Goal: Information Seeking & Learning: Compare options

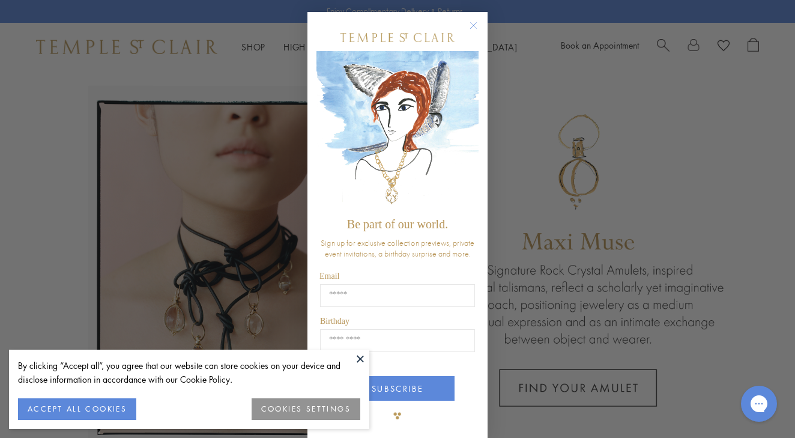
click at [475, 23] on icon "Close dialog" at bounding box center [474, 26] width 6 height 6
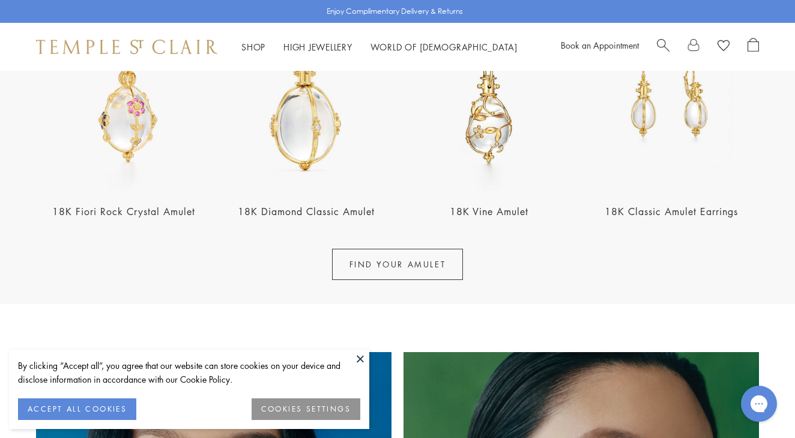
scroll to position [74, 0]
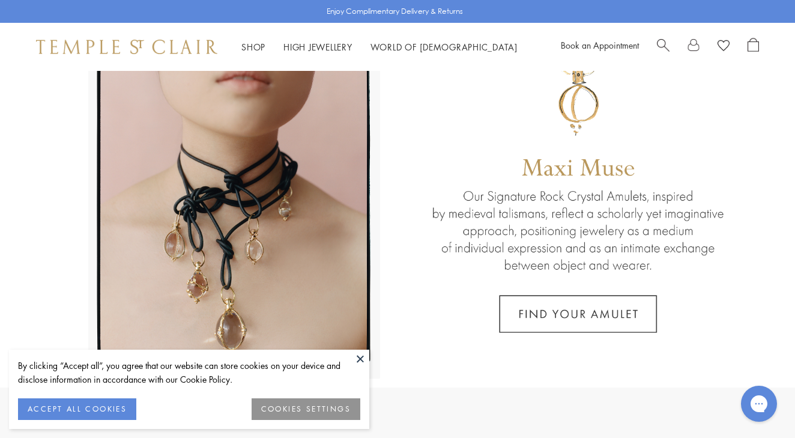
click at [660, 46] on span "Search" at bounding box center [663, 44] width 13 height 13
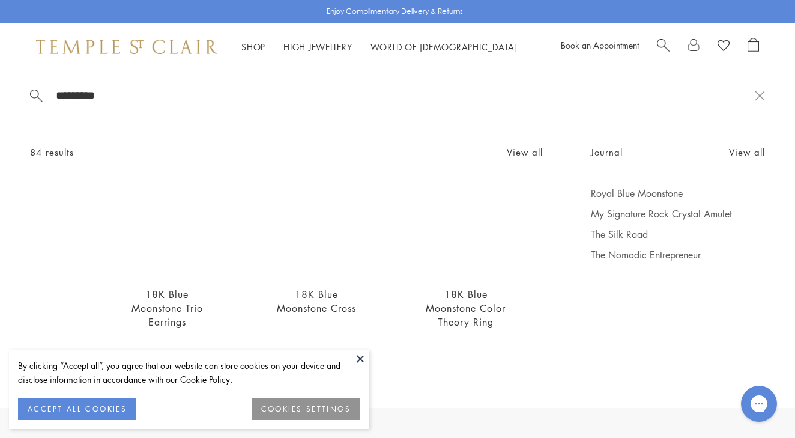
scroll to position [0, 0]
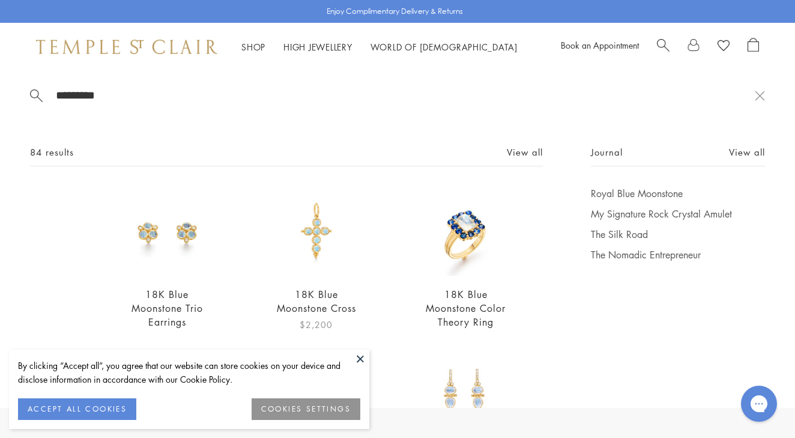
type input "*********"
click at [321, 228] on img at bounding box center [316, 231] width 89 height 89
click at [514, 149] on link "View all" at bounding box center [525, 151] width 36 height 13
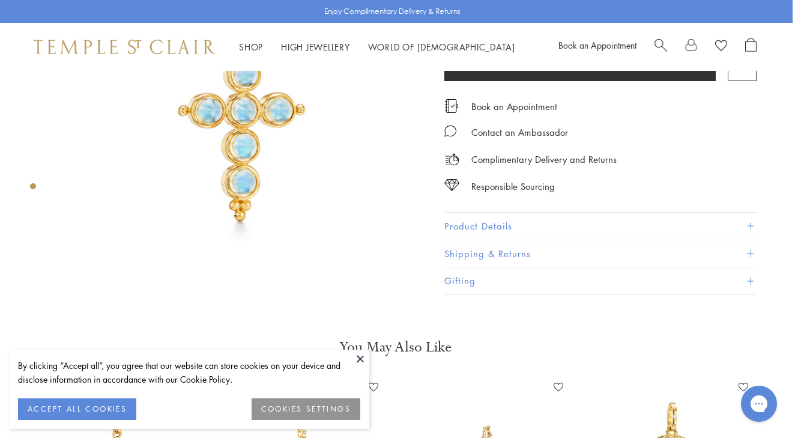
scroll to position [69, 2]
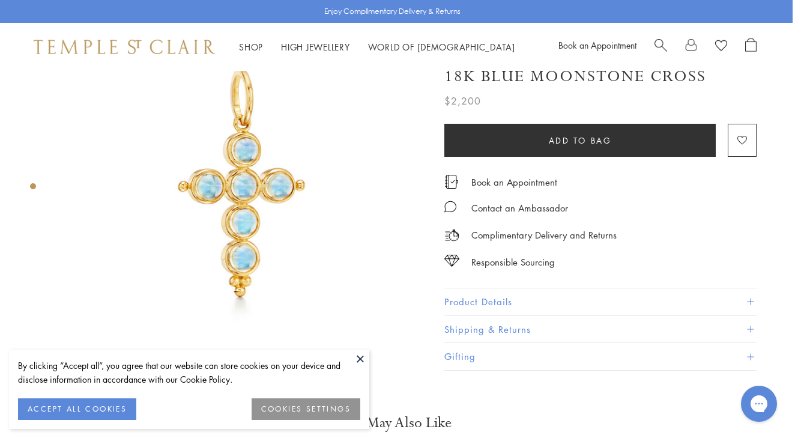
click at [473, 302] on button "Product Details" at bounding box center [600, 301] width 312 height 27
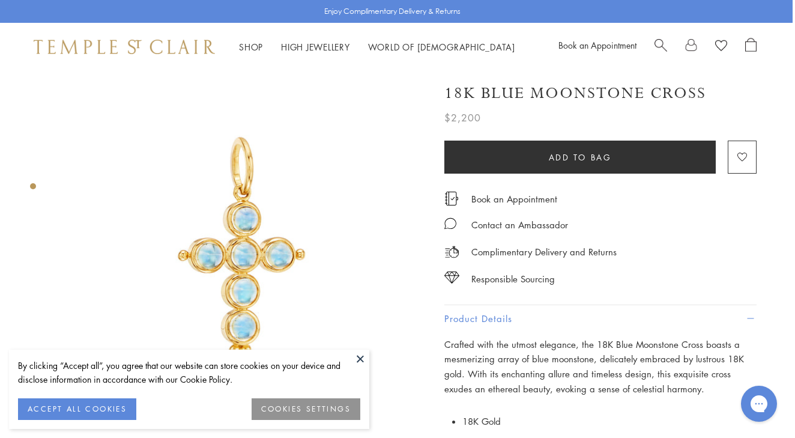
scroll to position [0, 2]
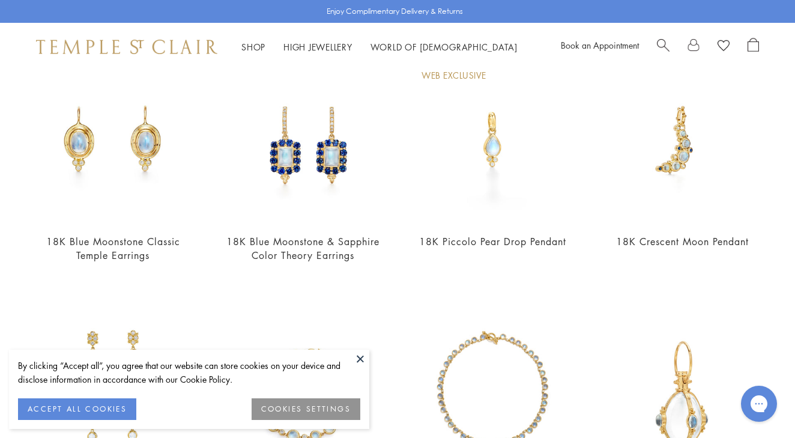
scroll to position [643, 0]
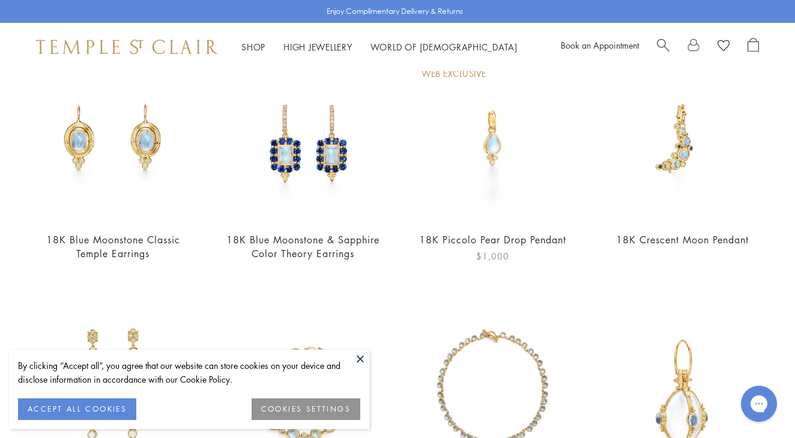
click at [499, 143] on img at bounding box center [492, 138] width 166 height 166
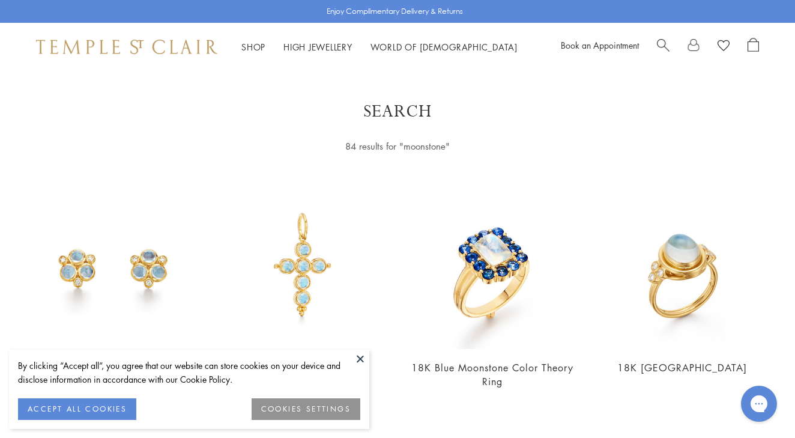
scroll to position [0, 0]
click at [665, 43] on span "Search" at bounding box center [663, 44] width 13 height 13
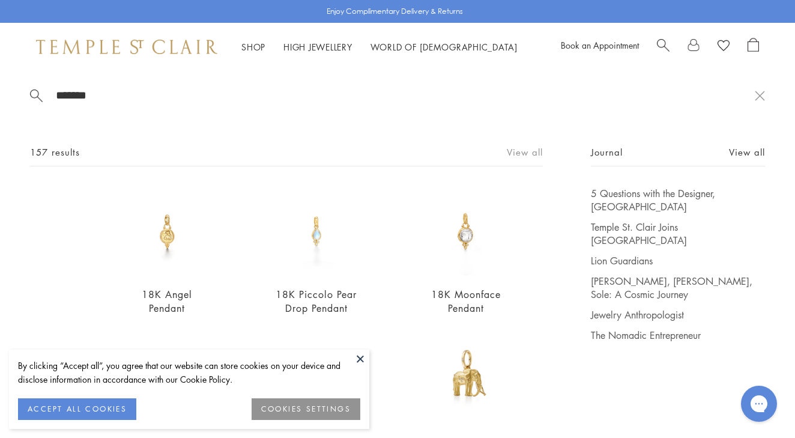
type input "*******"
click at [513, 148] on link "View all" at bounding box center [525, 151] width 36 height 13
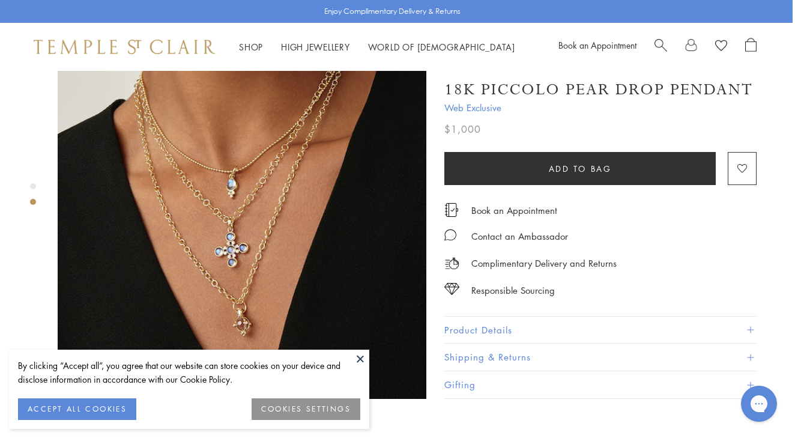
scroll to position [442, 2]
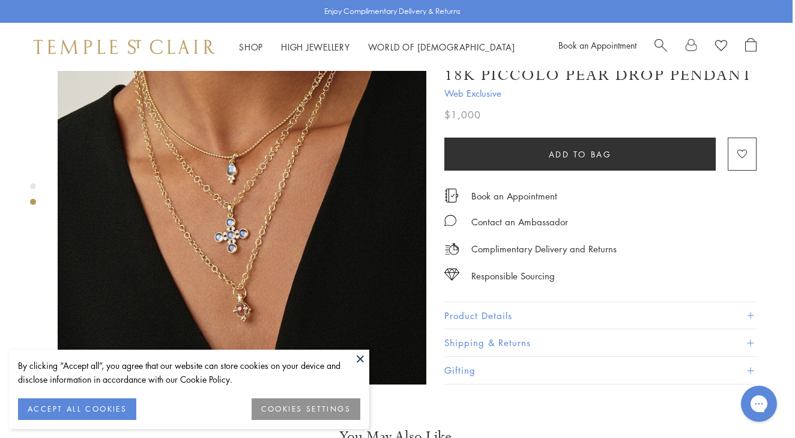
click at [244, 271] on img at bounding box center [242, 200] width 369 height 369
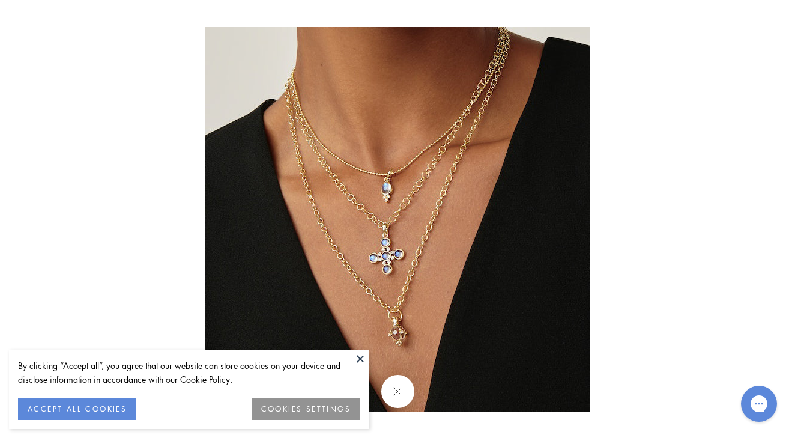
click at [429, 317] on img at bounding box center [397, 219] width 384 height 384
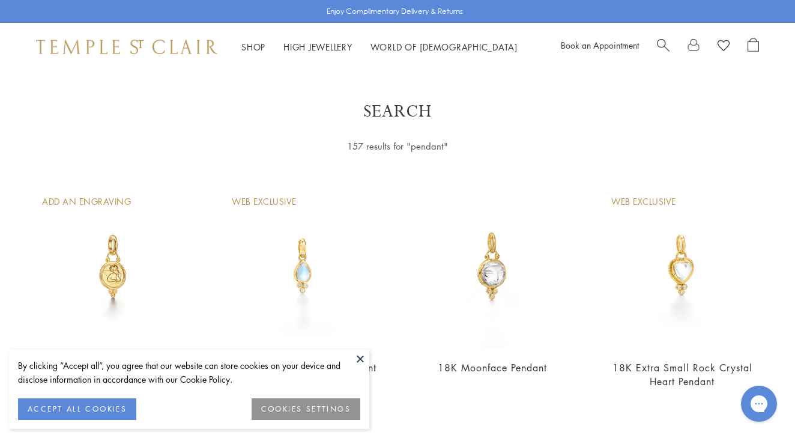
click at [110, 273] on img at bounding box center [113, 266] width 166 height 166
click at [304, 256] on img at bounding box center [303, 266] width 166 height 166
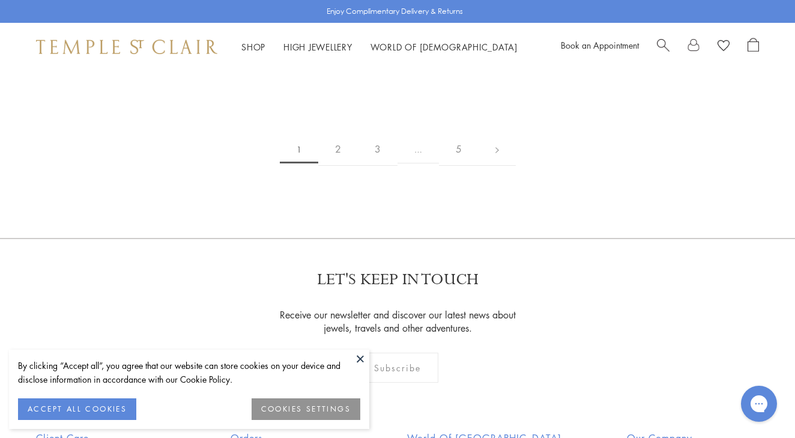
scroll to position [2360, 0]
click at [337, 147] on link "2" at bounding box center [338, 147] width 40 height 33
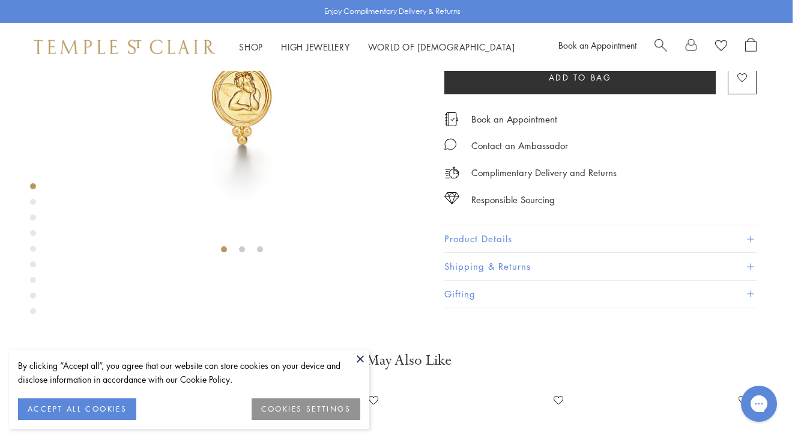
click at [486, 253] on button "Product Details" at bounding box center [600, 239] width 312 height 27
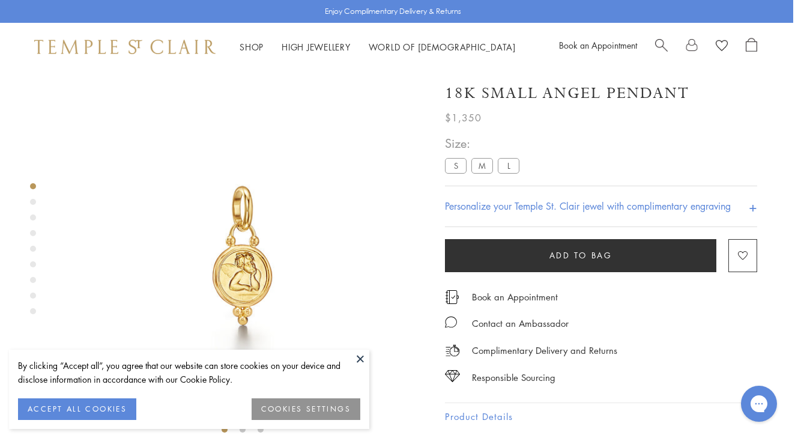
scroll to position [0, 2]
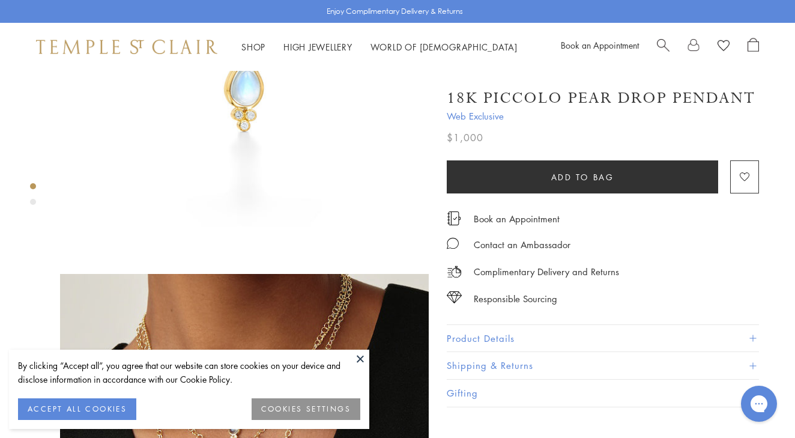
click at [483, 337] on button "Product Details" at bounding box center [603, 338] width 312 height 27
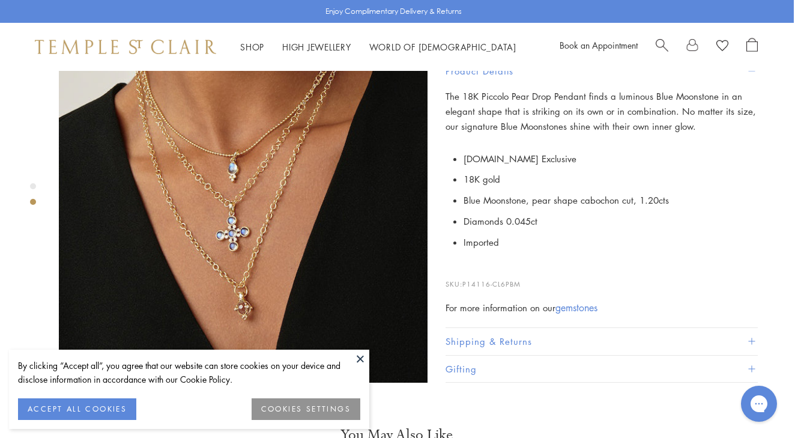
scroll to position [444, 1]
click at [470, 354] on button "Gifting" at bounding box center [601, 367] width 312 height 27
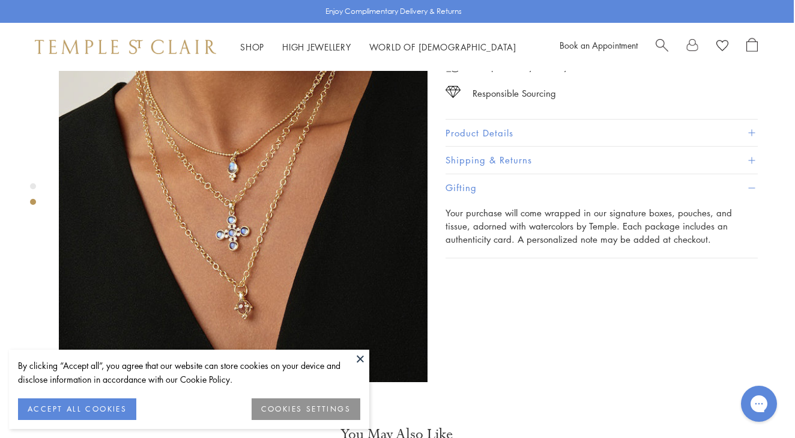
click at [495, 131] on button "Product Details" at bounding box center [601, 132] width 312 height 27
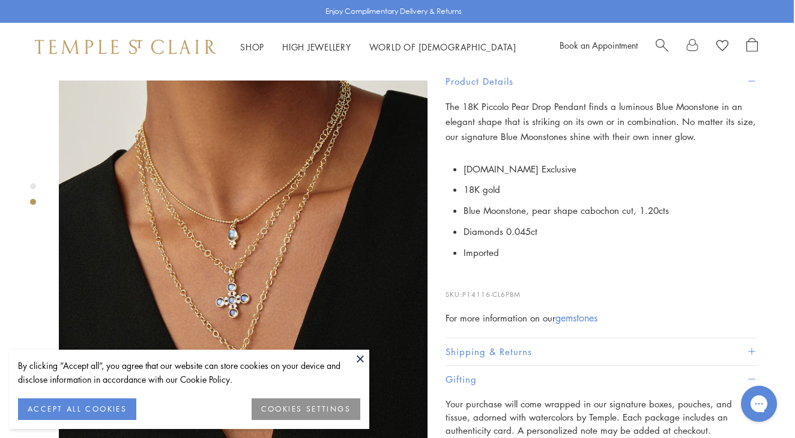
scroll to position [371, 1]
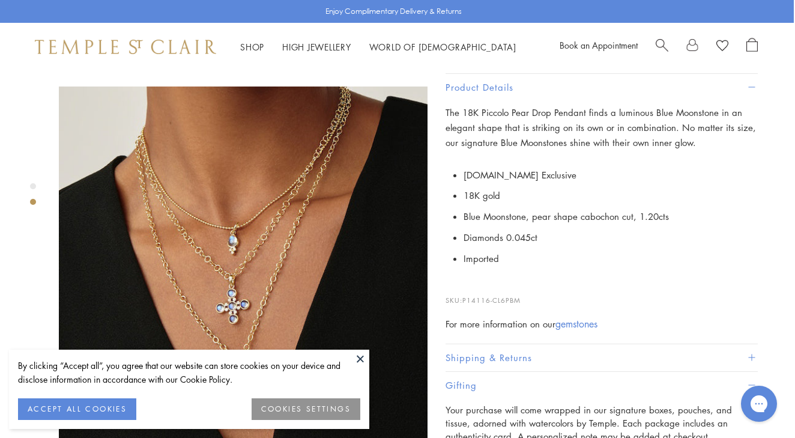
click at [235, 222] on img at bounding box center [243, 270] width 369 height 369
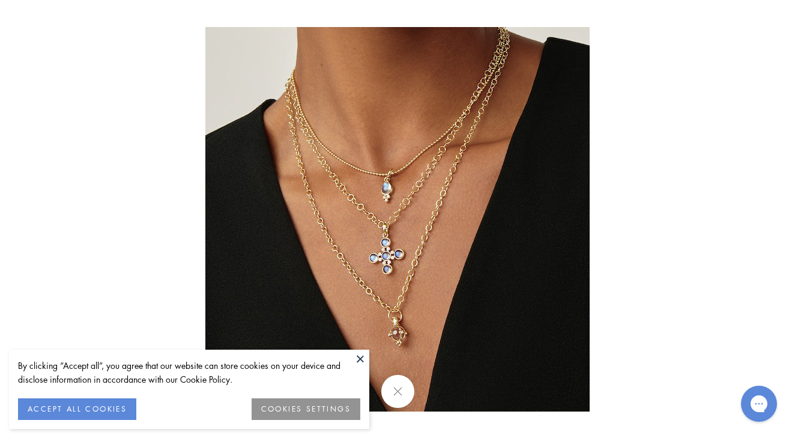
click at [399, 180] on img at bounding box center [397, 219] width 384 height 384
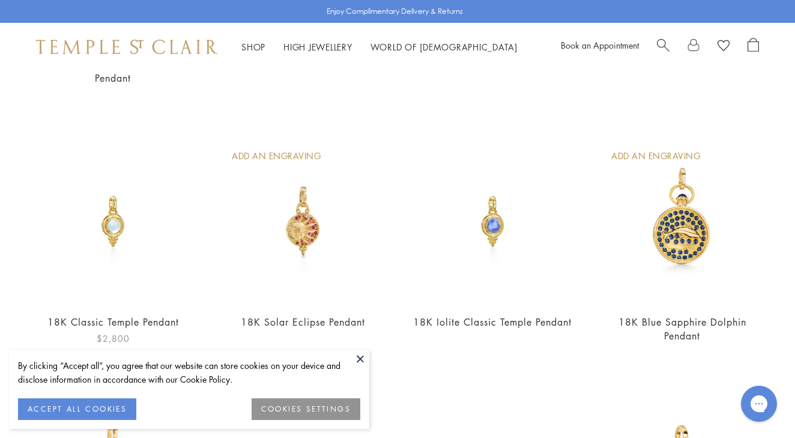
scroll to position [1062, 0]
click at [498, 212] on img at bounding box center [492, 220] width 166 height 166
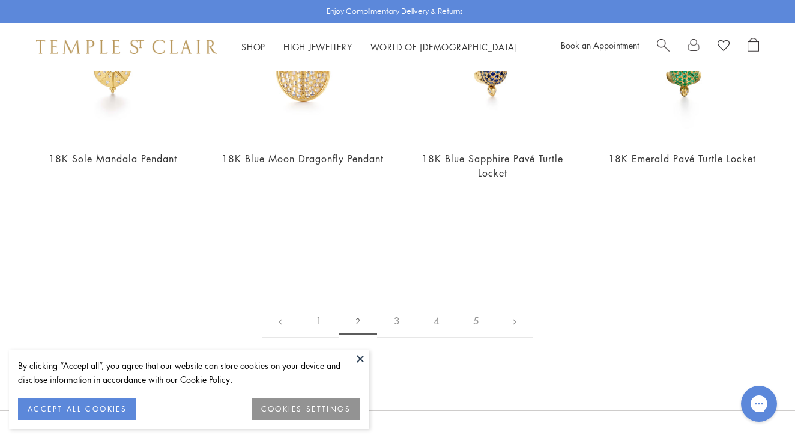
scroll to position [2259, 0]
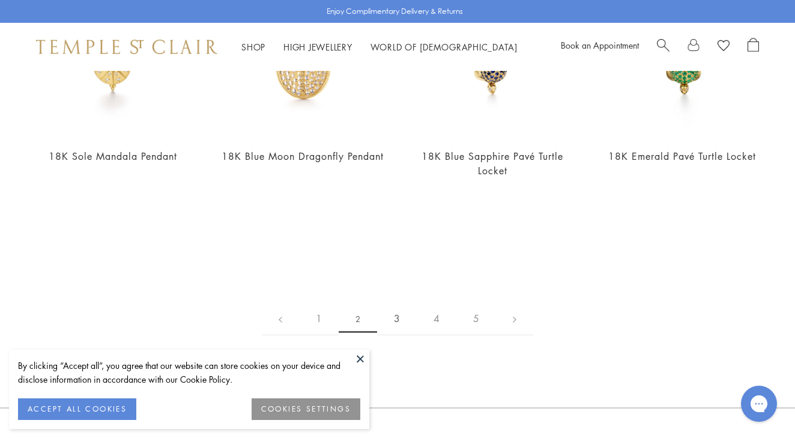
click at [398, 302] on link "3" at bounding box center [397, 318] width 40 height 33
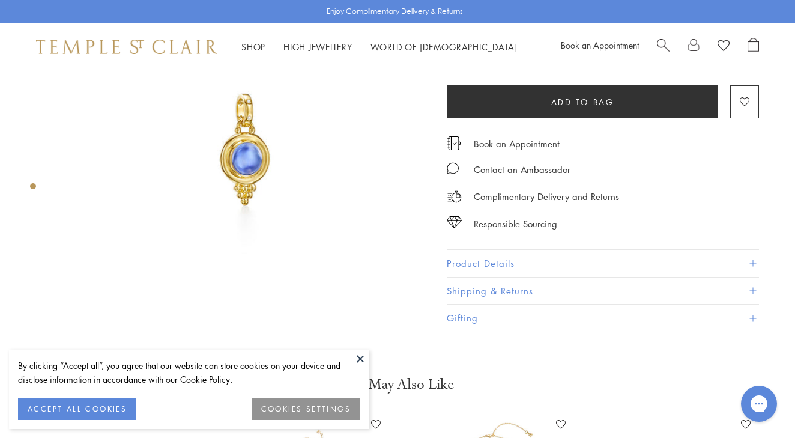
scroll to position [112, 0]
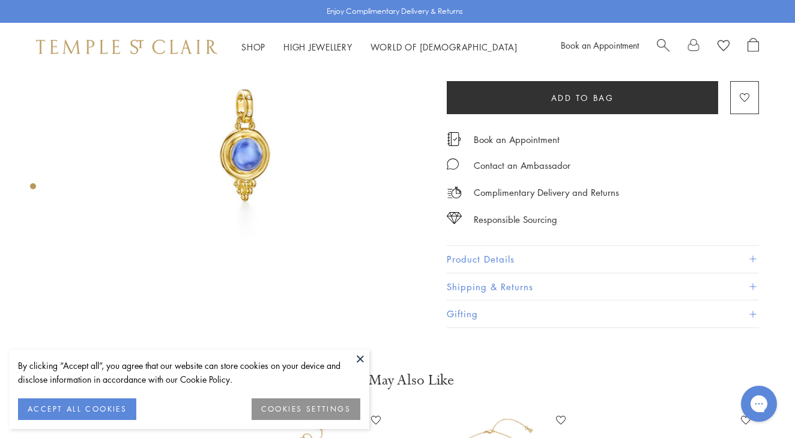
click at [502, 258] on button "Product Details" at bounding box center [603, 258] width 312 height 27
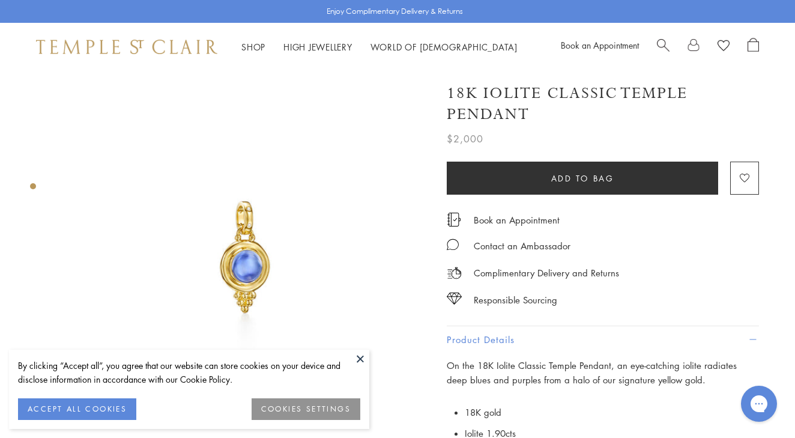
scroll to position [0, 0]
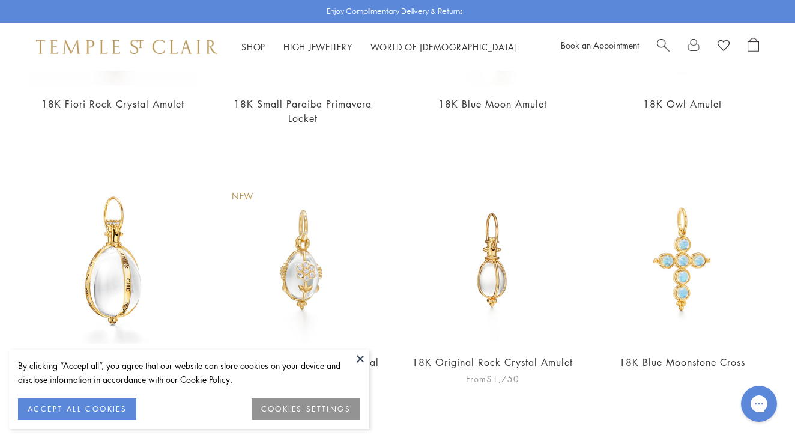
scroll to position [618, 0]
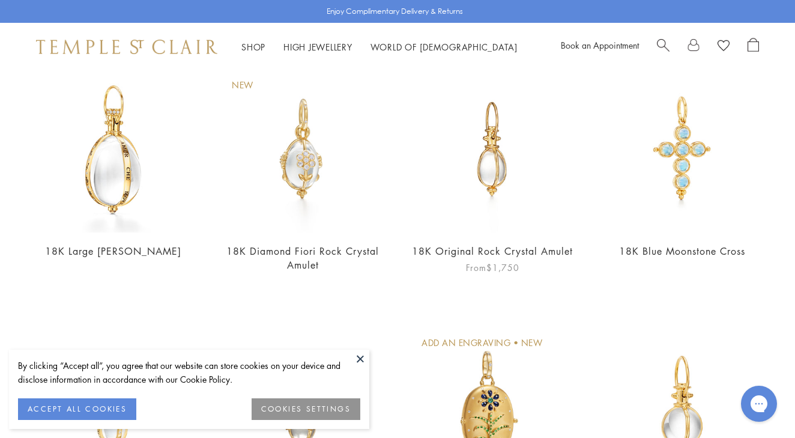
click at [489, 170] on img at bounding box center [492, 150] width 166 height 166
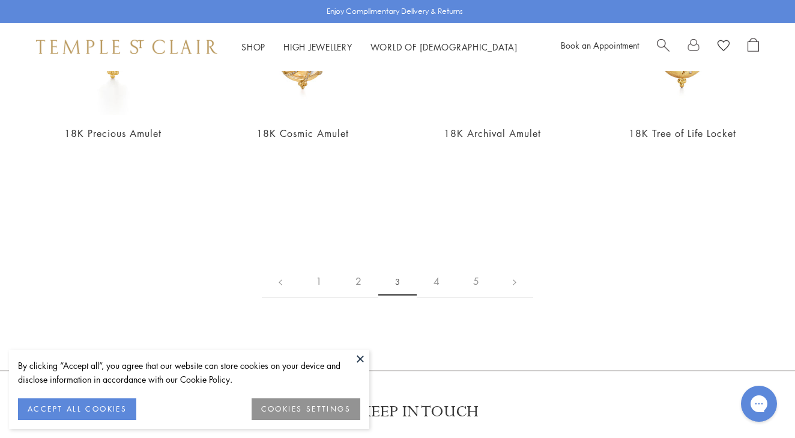
scroll to position [2255, 0]
click at [438, 280] on link "4" at bounding box center [437, 280] width 40 height 33
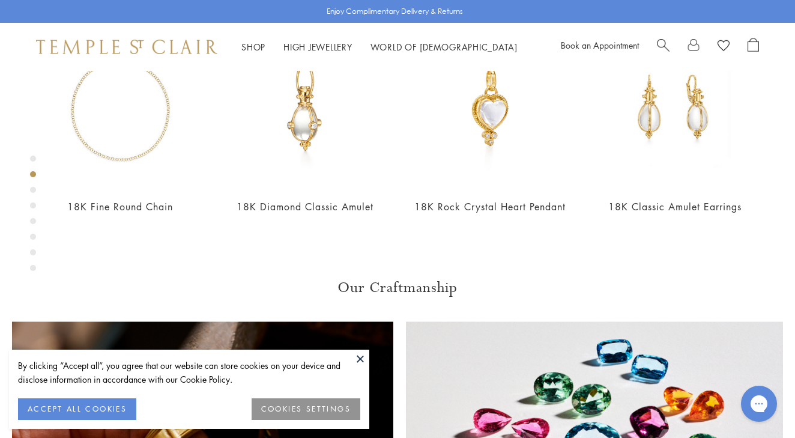
scroll to position [516, 0]
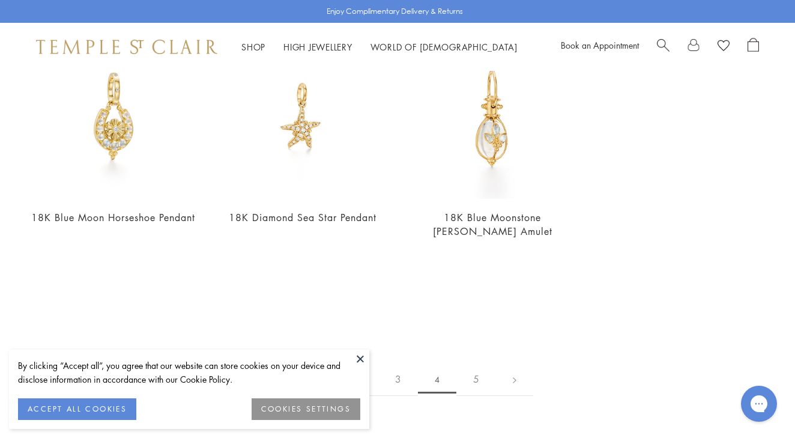
scroll to position [2185, 0]
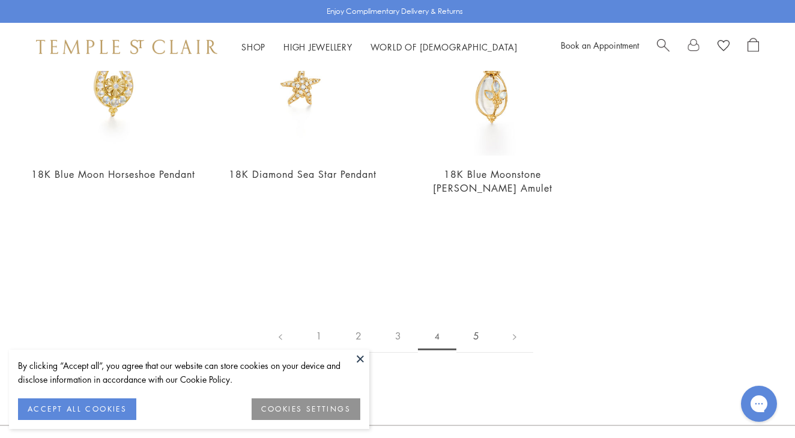
click at [476, 319] on link "5" at bounding box center [476, 335] width 40 height 33
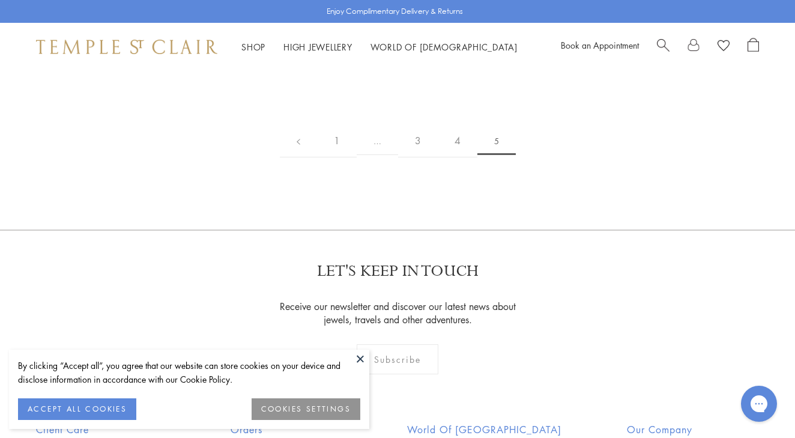
scroll to position [891, 0]
click at [339, 123] on link "1" at bounding box center [337, 139] width 40 height 33
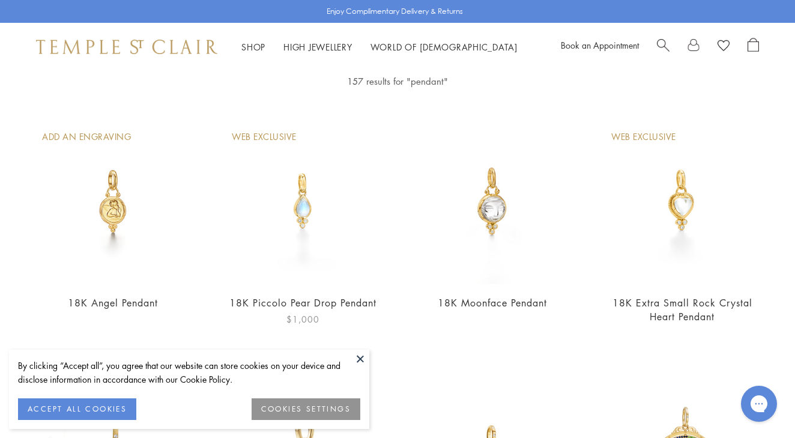
scroll to position [68, 0]
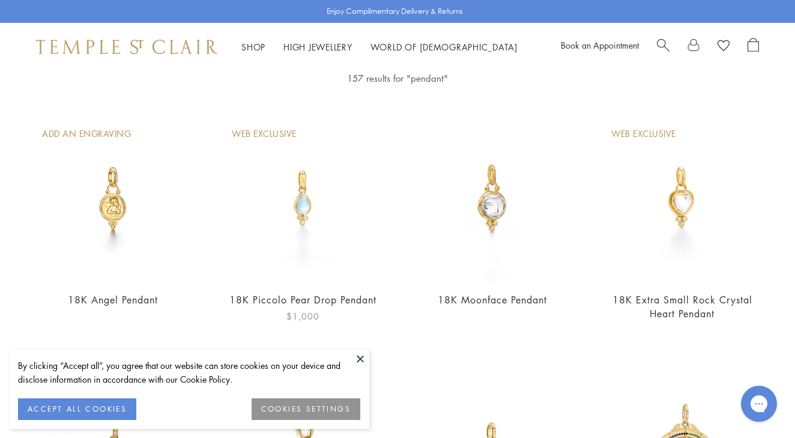
click at [304, 205] on img at bounding box center [303, 198] width 166 height 166
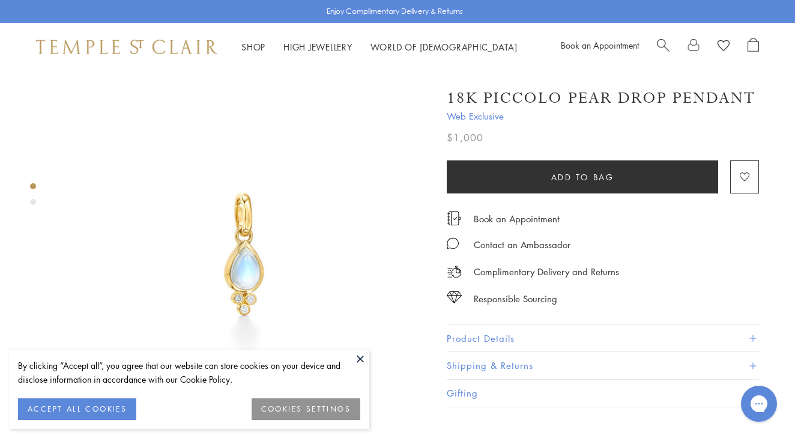
click at [449, 104] on div "18K Piccolo Pear Drop Pendant" at bounding box center [603, 98] width 312 height 21
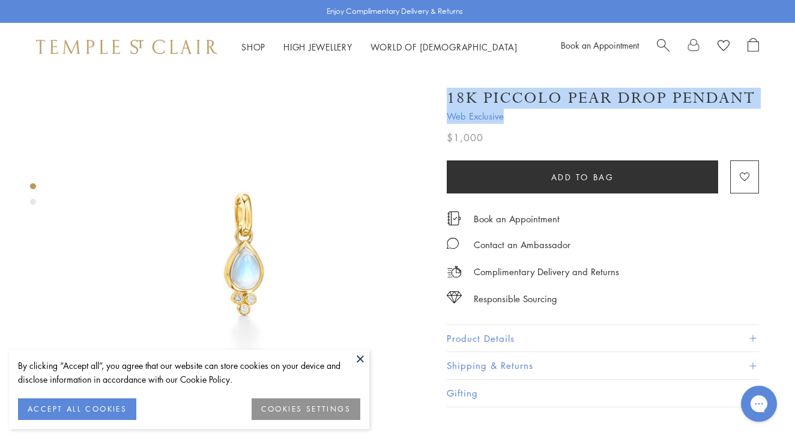
drag, startPoint x: 758, startPoint y: 99, endPoint x: 723, endPoint y: 110, distance: 36.5
click at [723, 110] on div "18K Piccolo Pear Drop Pendant Web Exclusive $1,000 The 18K Piccolo Pear Drop Pe…" at bounding box center [603, 111] width 312 height 70
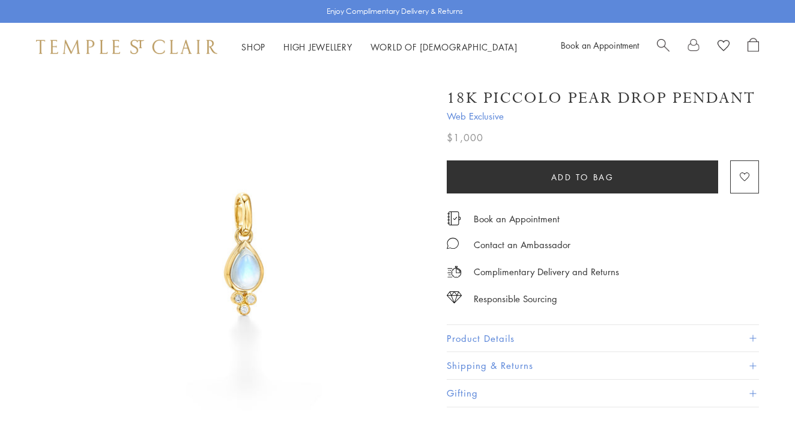
click at [495, 335] on button "Product Details" at bounding box center [603, 338] width 312 height 27
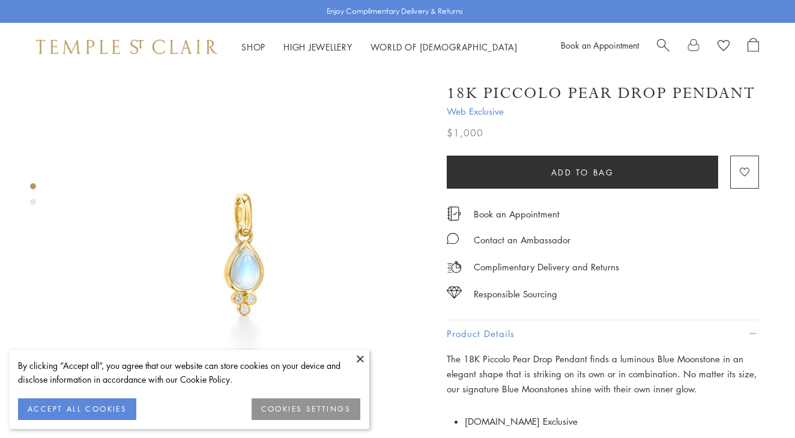
scroll to position [64, 0]
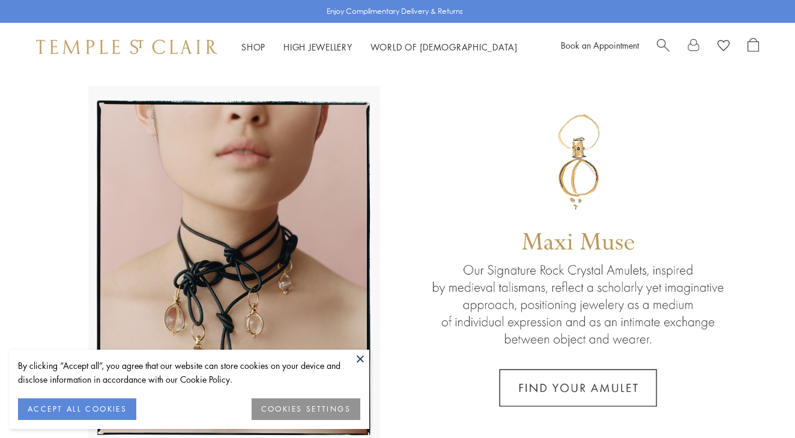
click at [663, 47] on span "Search" at bounding box center [663, 44] width 13 height 13
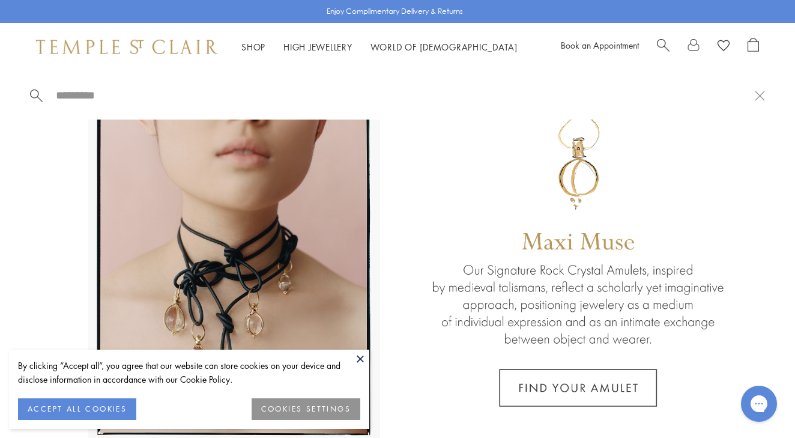
click at [661, 42] on span "Search" at bounding box center [663, 44] width 13 height 13
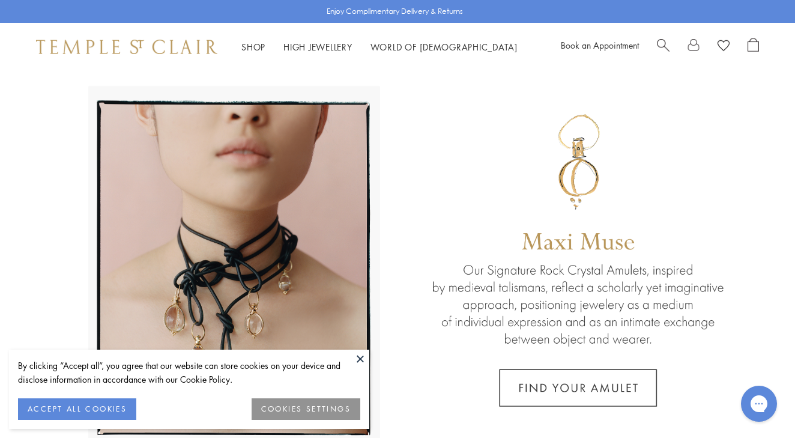
click at [663, 46] on span "Search" at bounding box center [663, 44] width 13 height 13
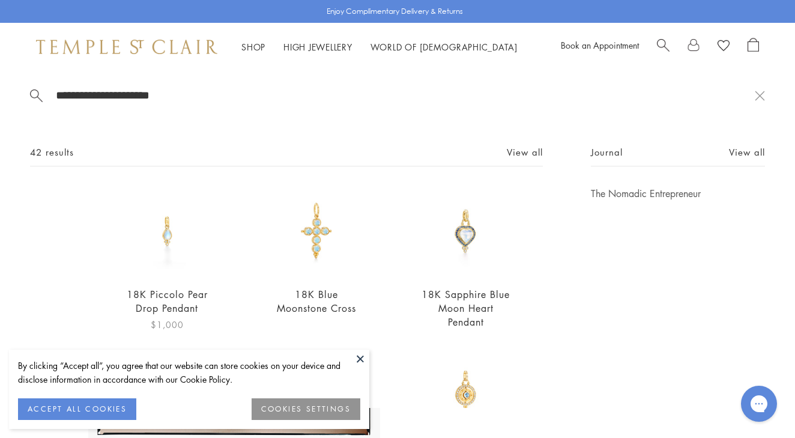
type input "**********"
click at [172, 239] on img at bounding box center [166, 231] width 89 height 89
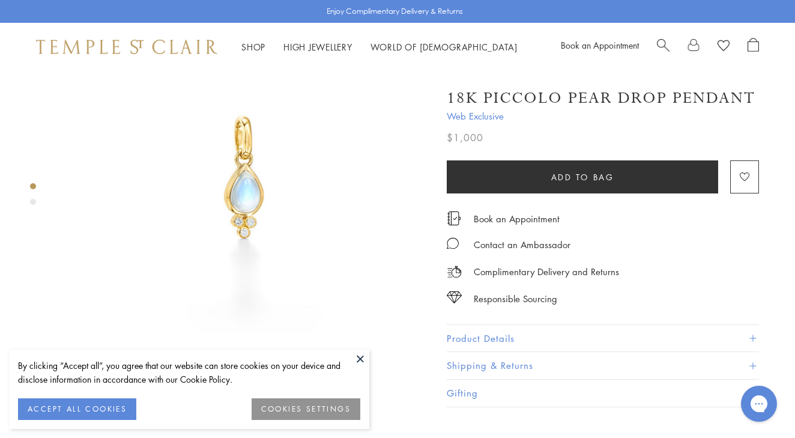
scroll to position [90, 0]
click at [489, 331] on button "Product Details" at bounding box center [603, 338] width 312 height 27
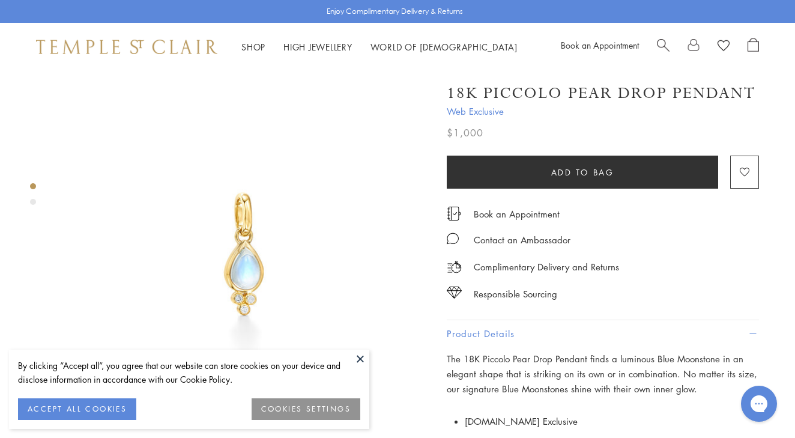
scroll to position [0, 0]
